Goal: Task Accomplishment & Management: Manage account settings

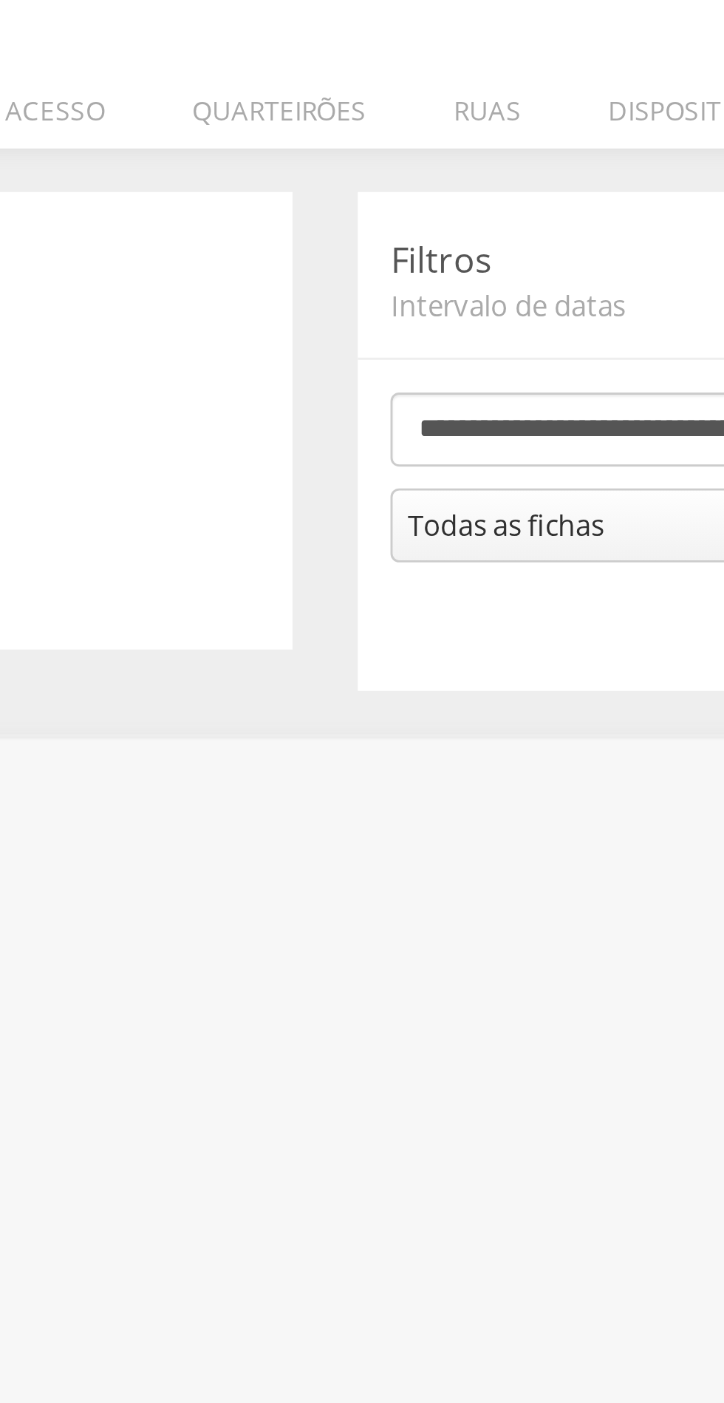
click at [353, 214] on li "Quarteirões" at bounding box center [346, 208] width 89 height 35
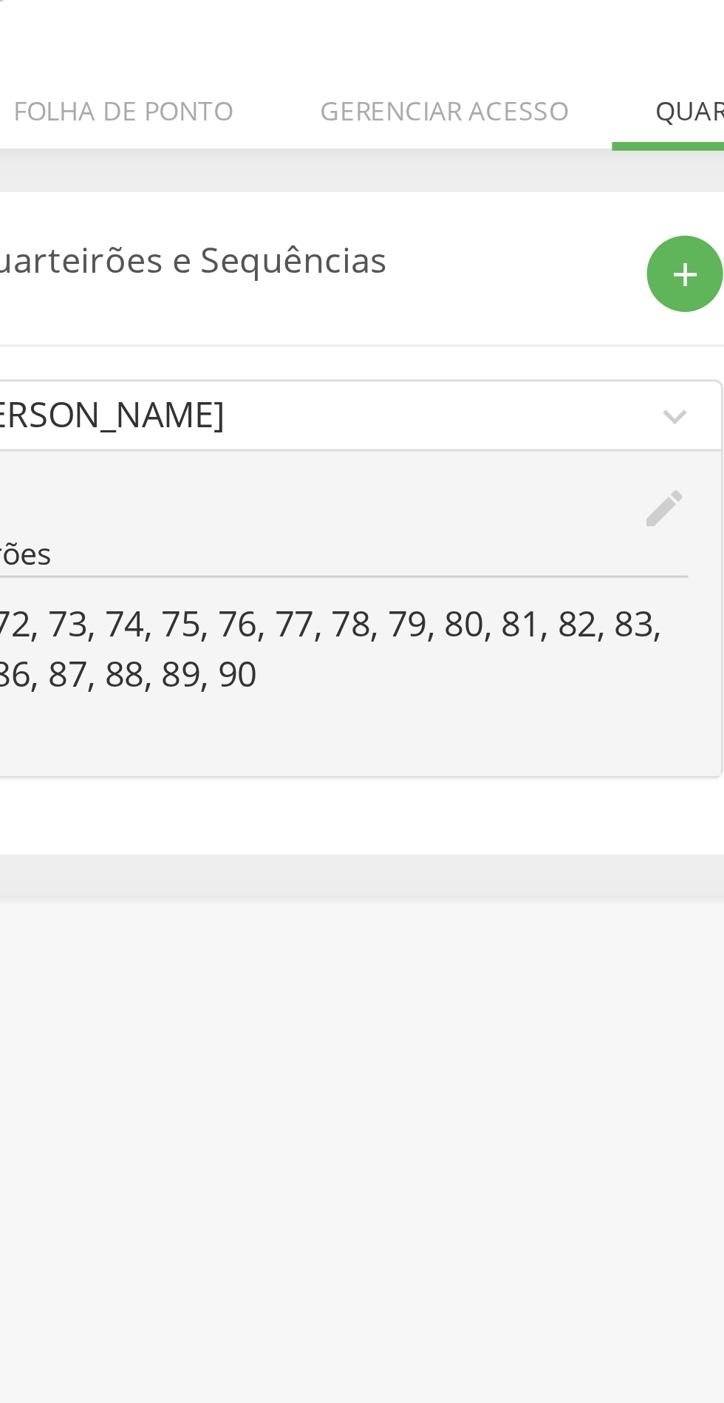
click at [318, 350] on icon "edit" at bounding box center [320, 347] width 16 height 16
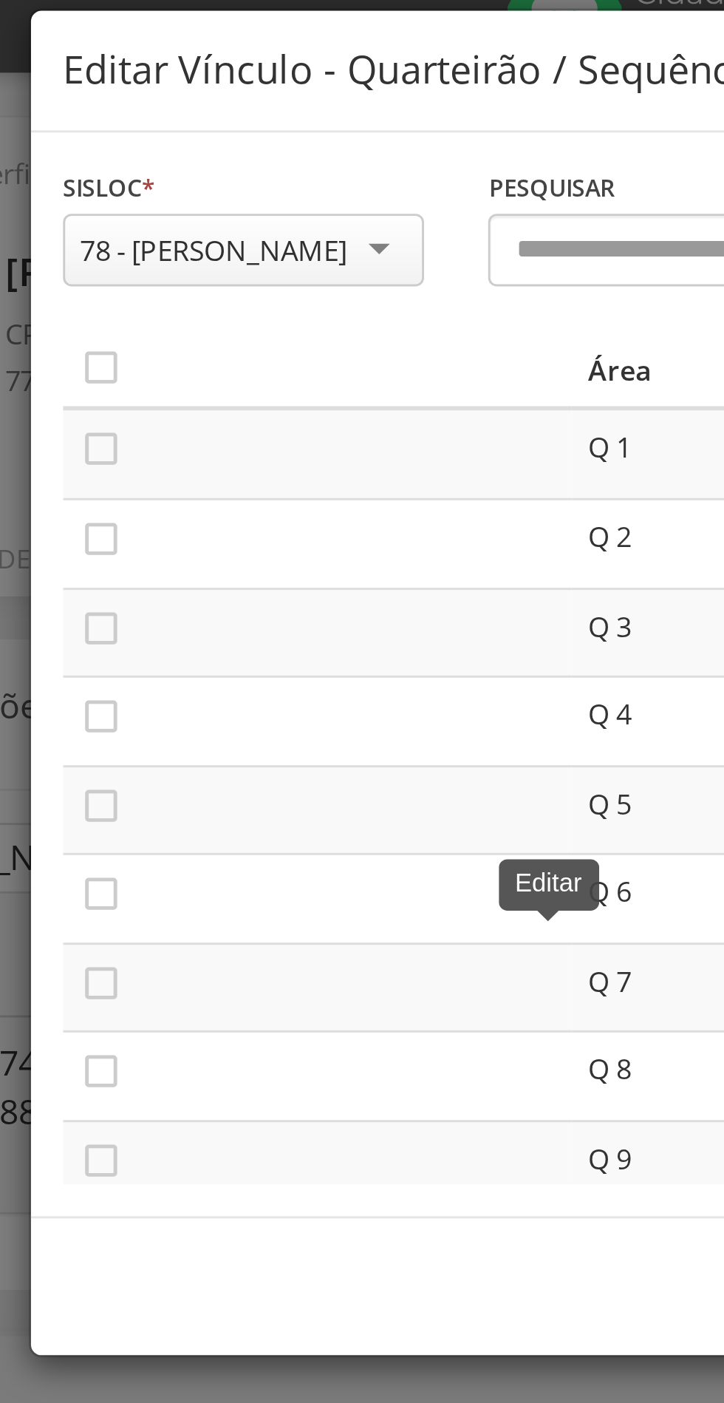
click at [171, 146] on icon "" at bounding box center [165, 146] width 15 height 15
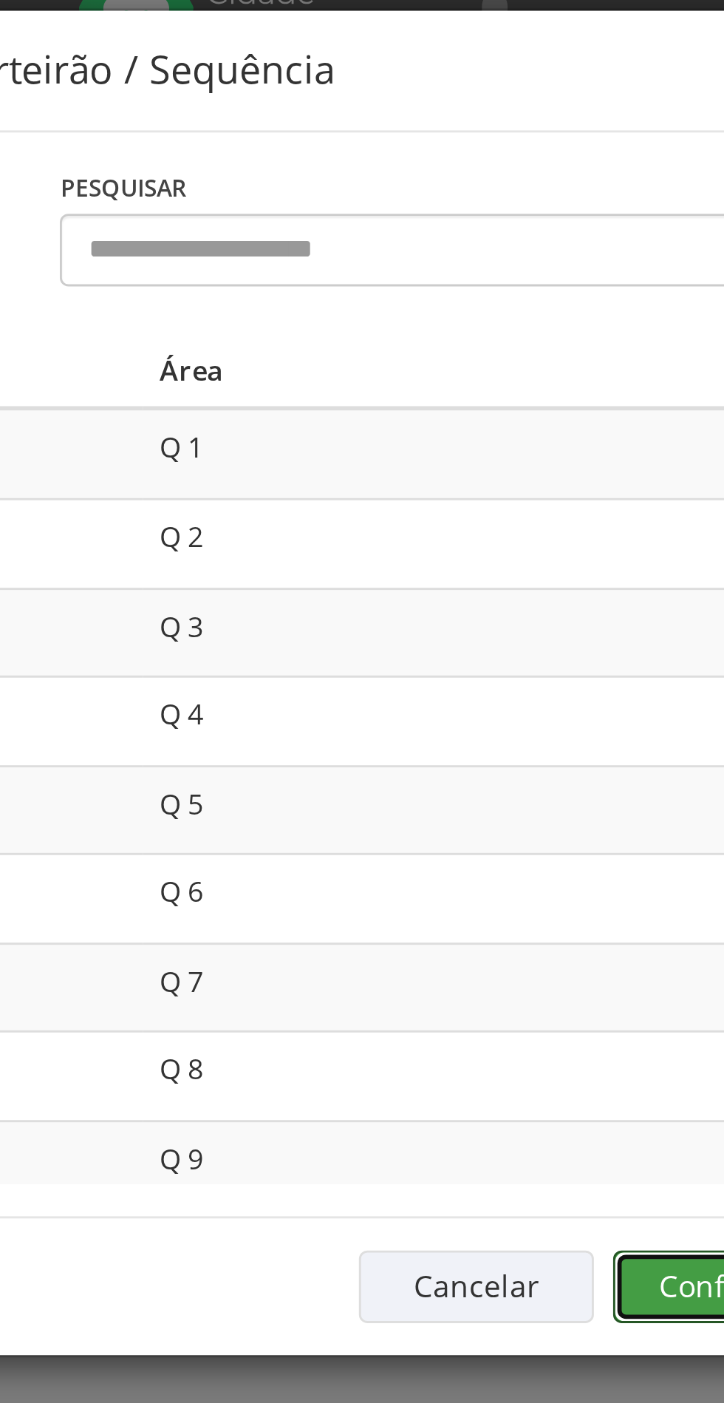
click at [513, 466] on button "Confirmar" at bounding box center [531, 464] width 81 height 25
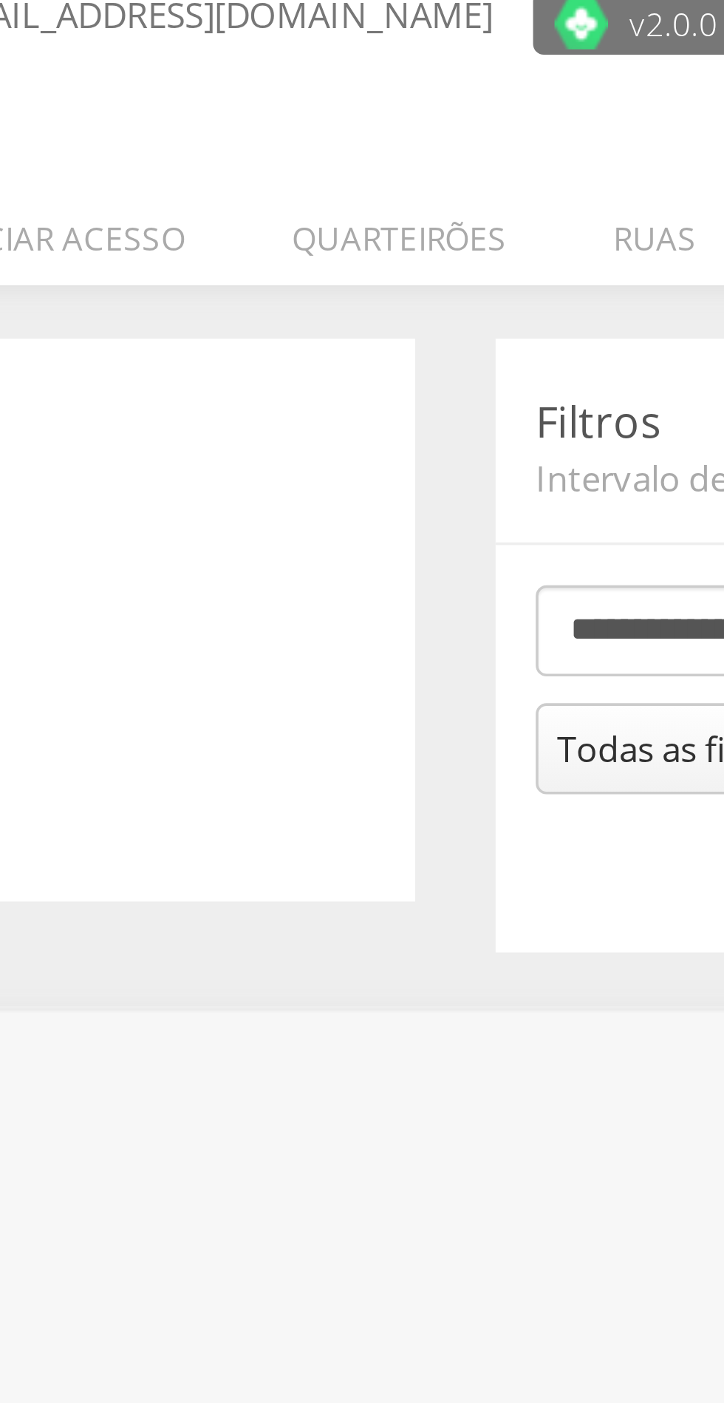
click at [348, 215] on li "Quarteirões" at bounding box center [346, 208] width 89 height 35
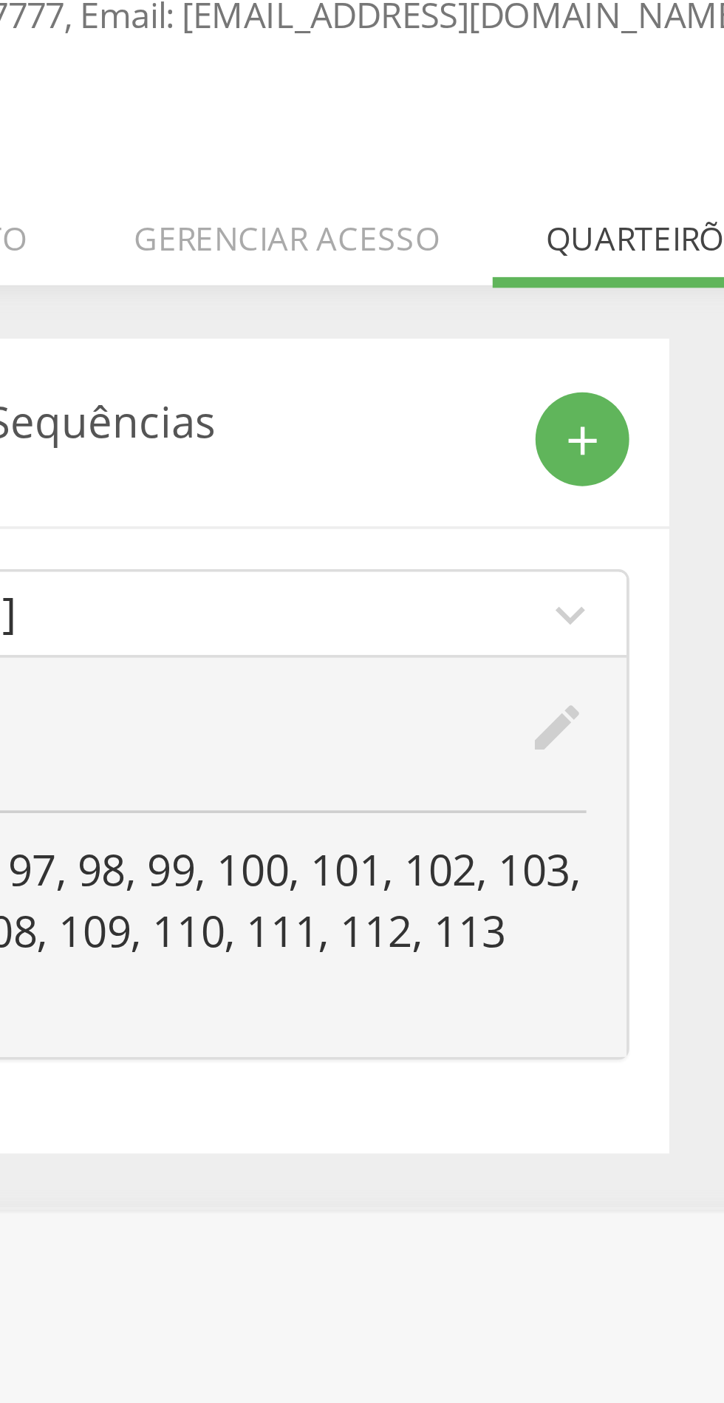
click at [319, 342] on icon "edit" at bounding box center [320, 347] width 16 height 16
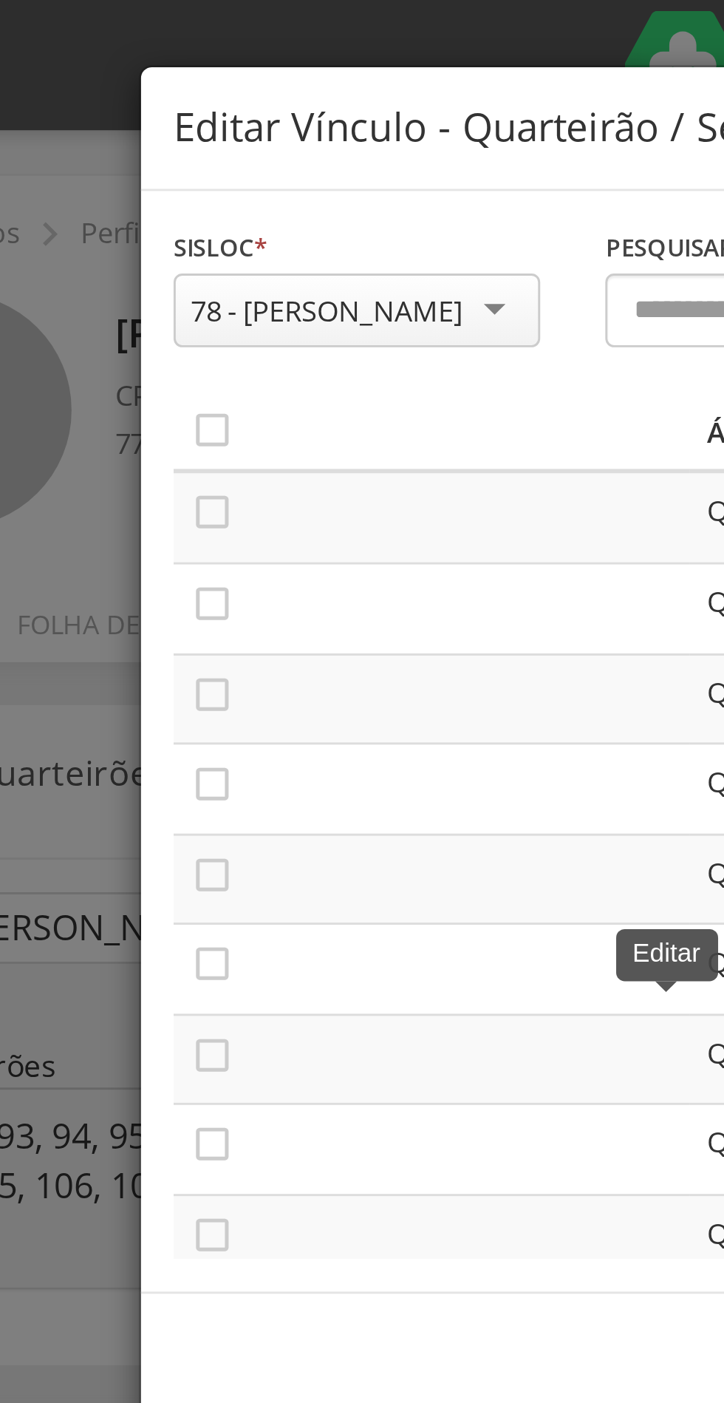
click at [168, 150] on icon "" at bounding box center [165, 146] width 15 height 15
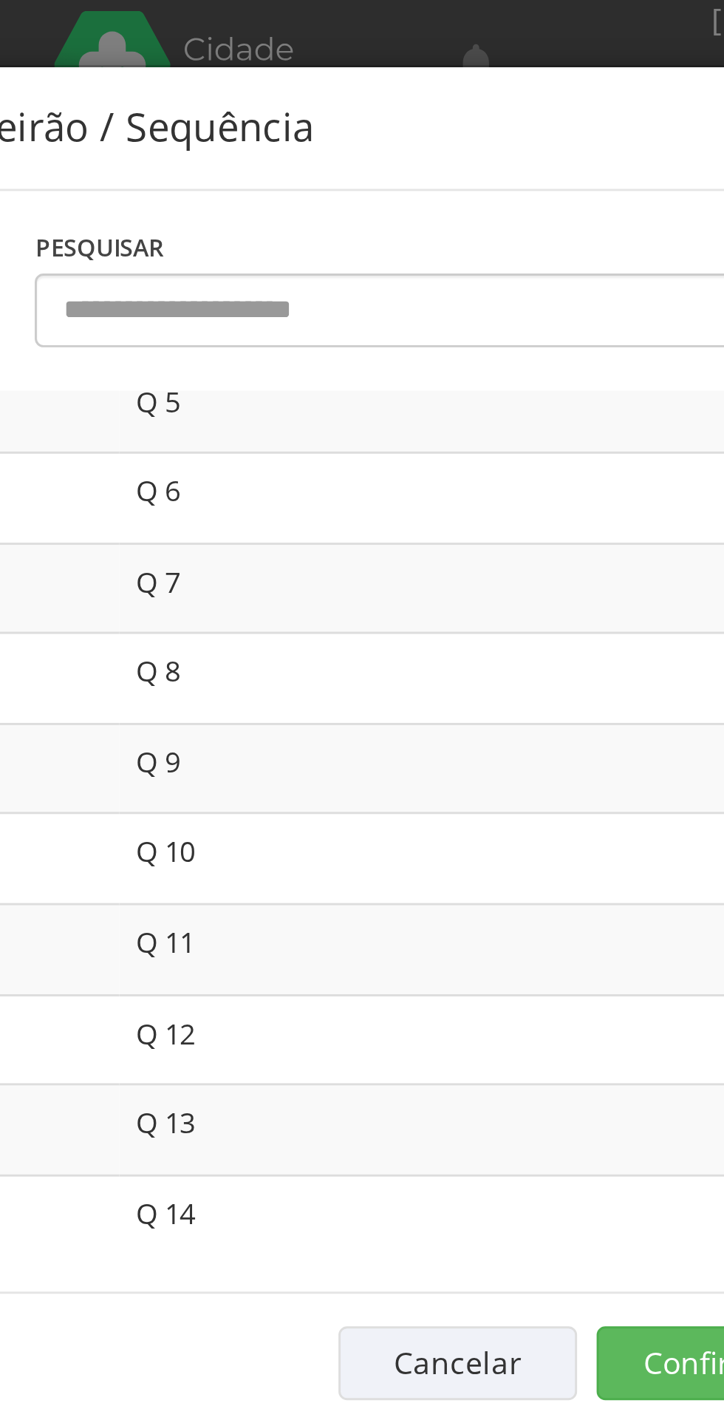
scroll to position [168, 0]
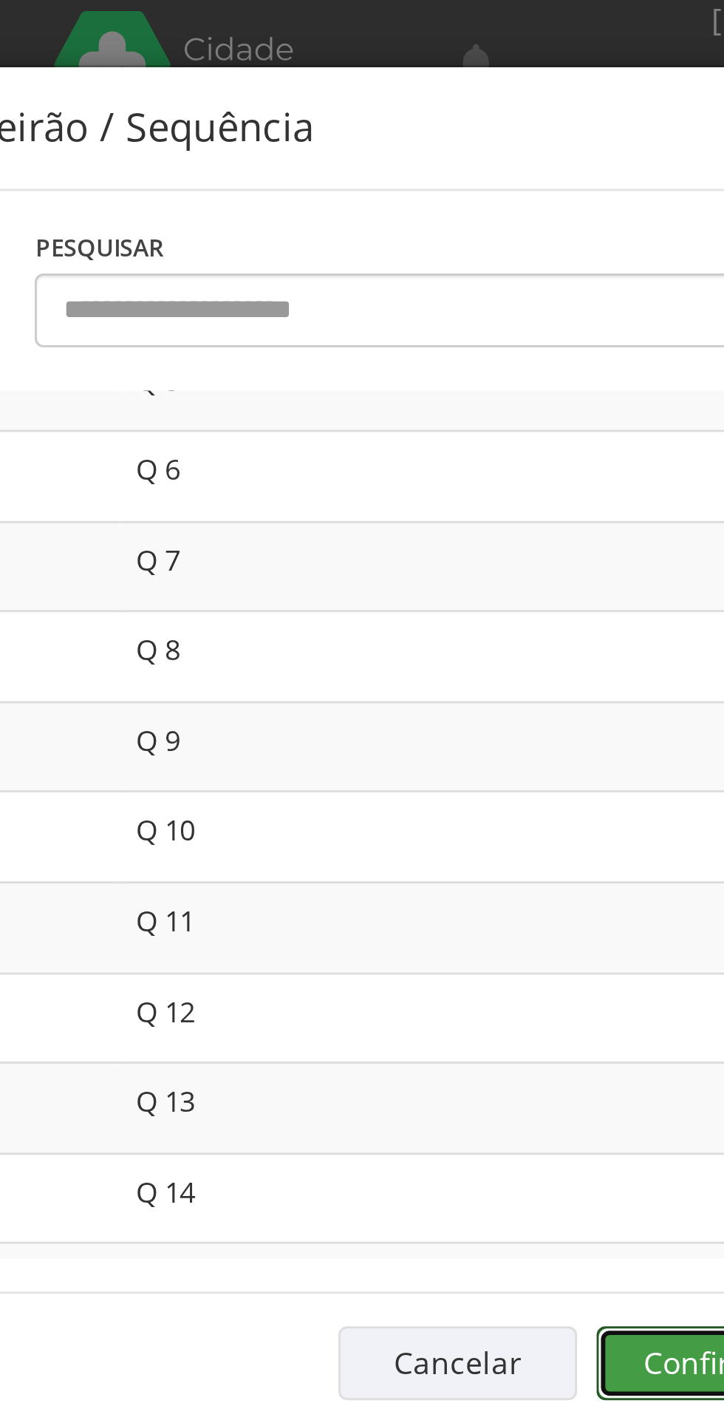
click at [520, 464] on button "Confirmar" at bounding box center [531, 464] width 81 height 25
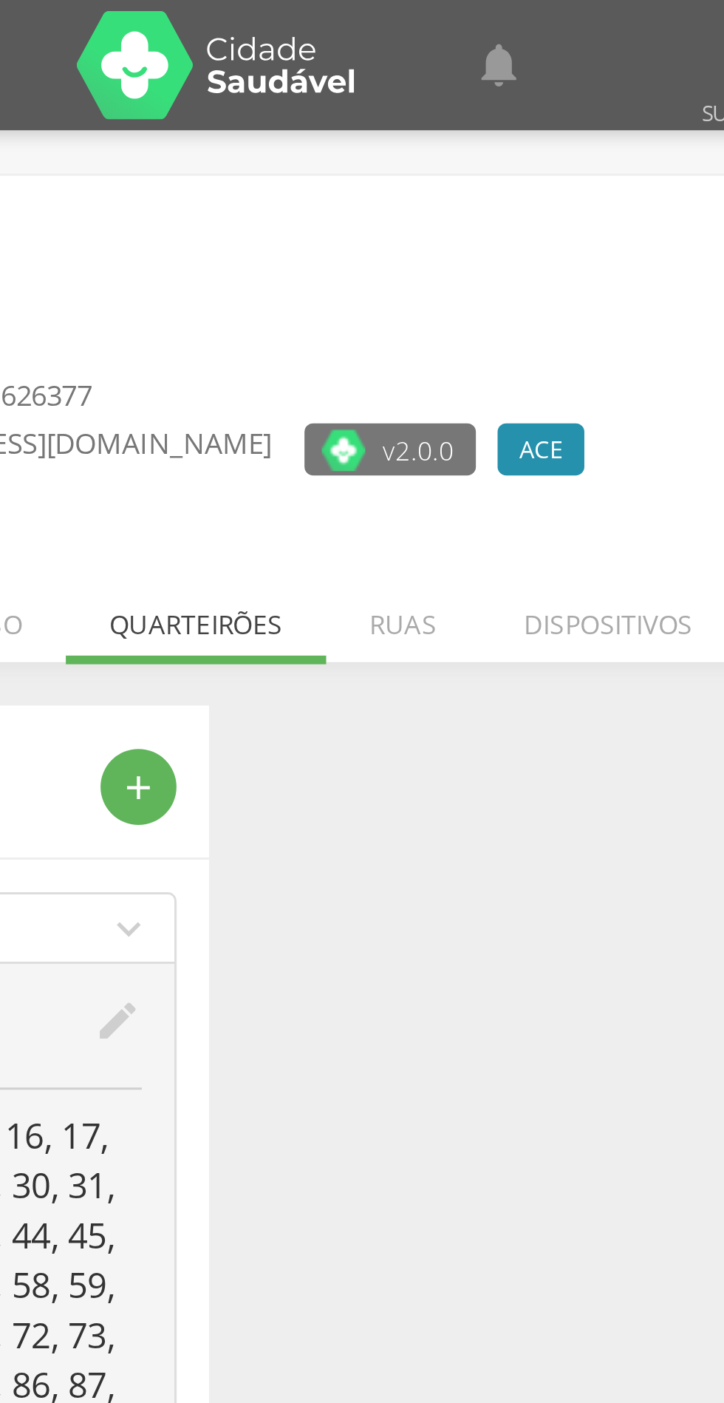
scroll to position [0, 0]
